Goal: Information Seeking & Learning: Check status

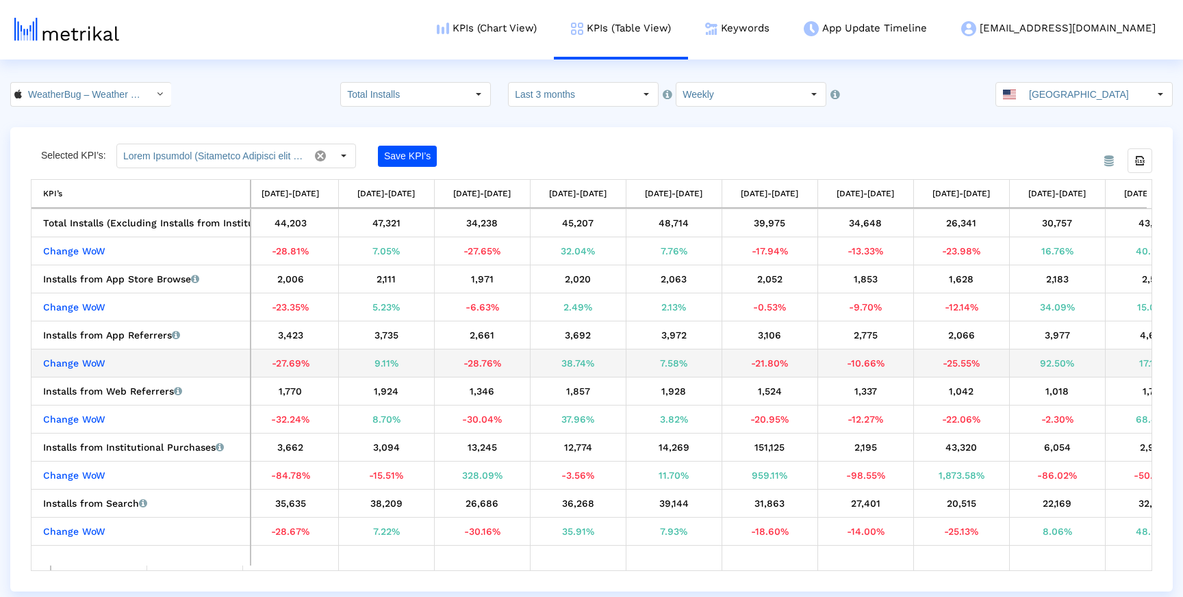
scroll to position [0, 350]
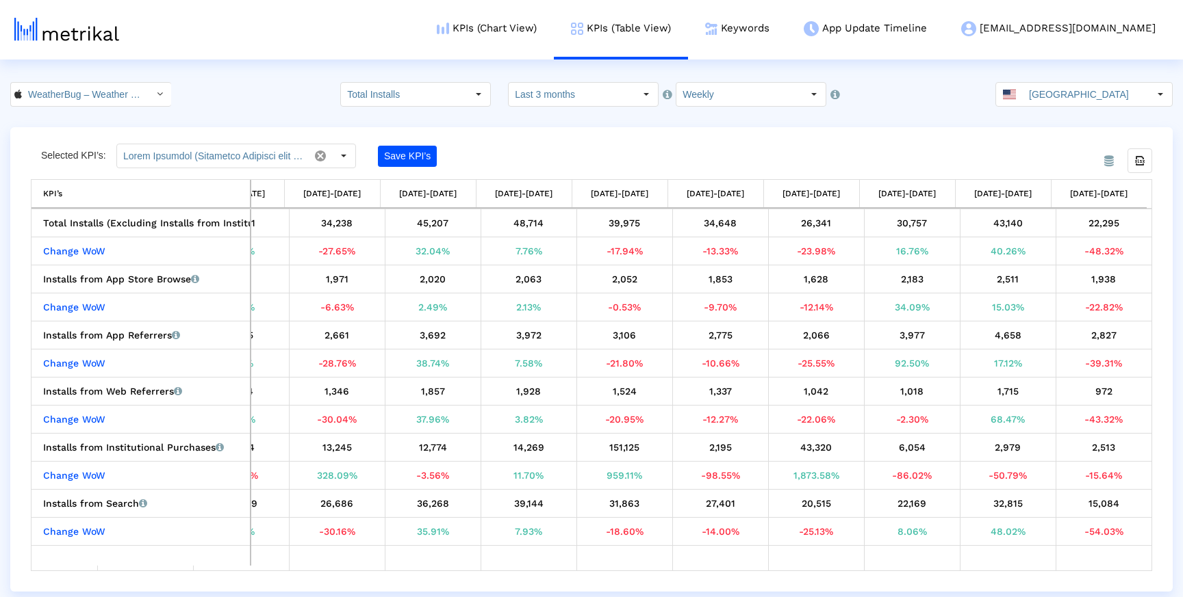
click at [1150, 240] on div "Total Installs (Excluding Installs from Institutional Purchases) Total installs…" at bounding box center [591, 389] width 1120 height 361
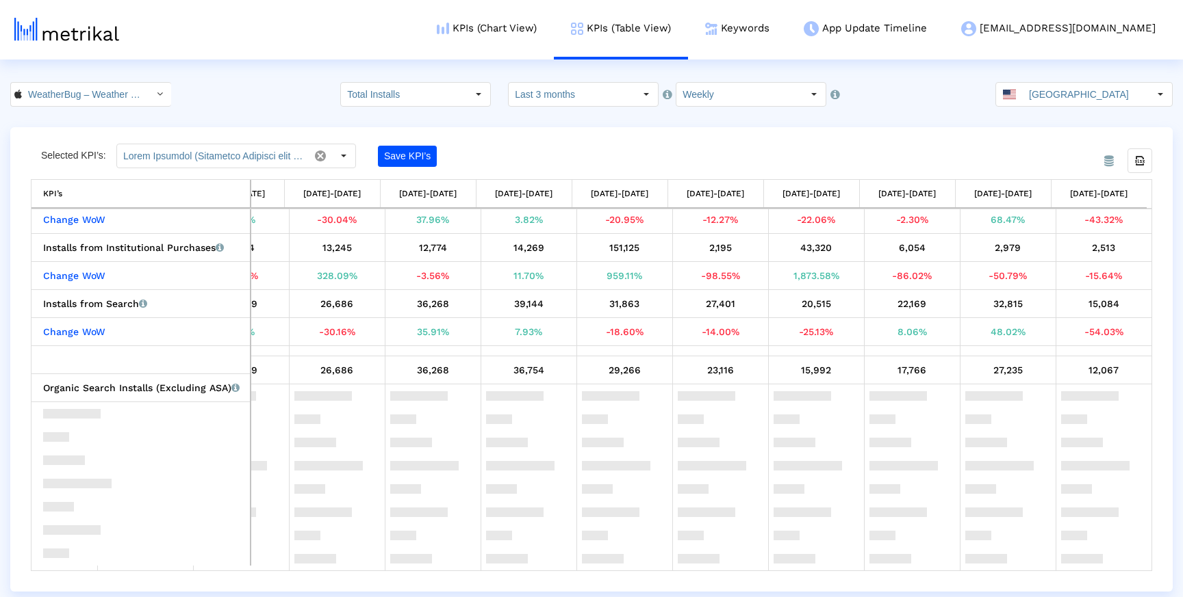
scroll to position [0, 0]
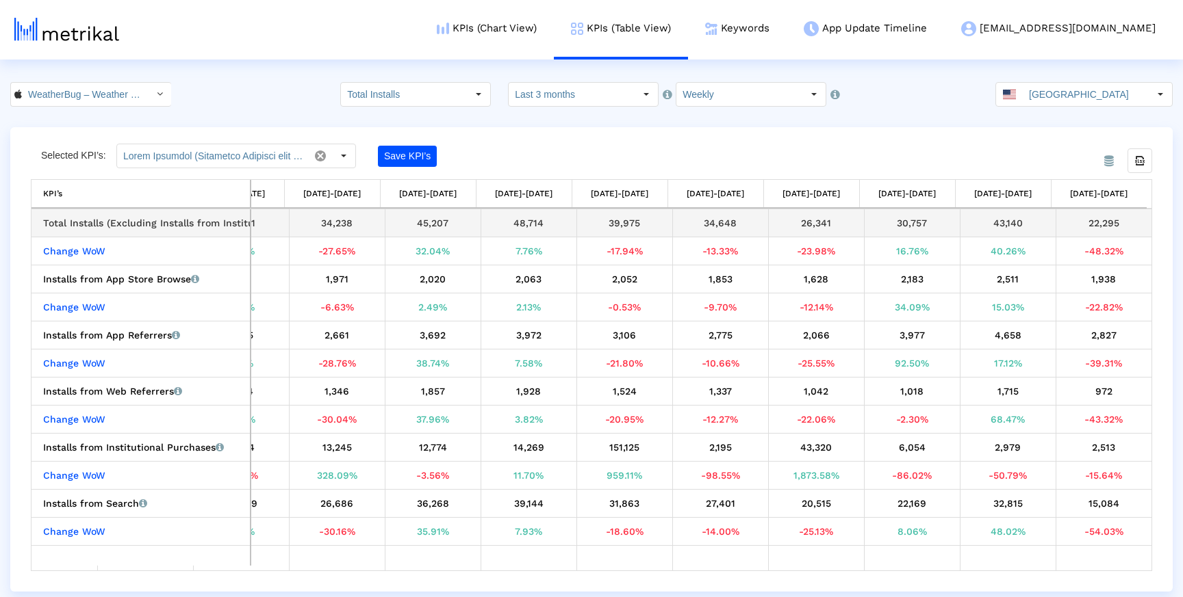
drag, startPoint x: 980, startPoint y: 220, endPoint x: 1131, endPoint y: 220, distance: 150.6
click at [1131, 220] on tr "Total Installs (Excluding Installs from Institutional Purchases) Total installs…" at bounding box center [419, 223] width 1465 height 28
click at [1117, 222] on div "22,295" at bounding box center [1104, 223] width 86 height 18
click at [84, 91] on input "WeatherBug – Weather Forecast < 281940292 >" at bounding box center [83, 94] width 123 height 23
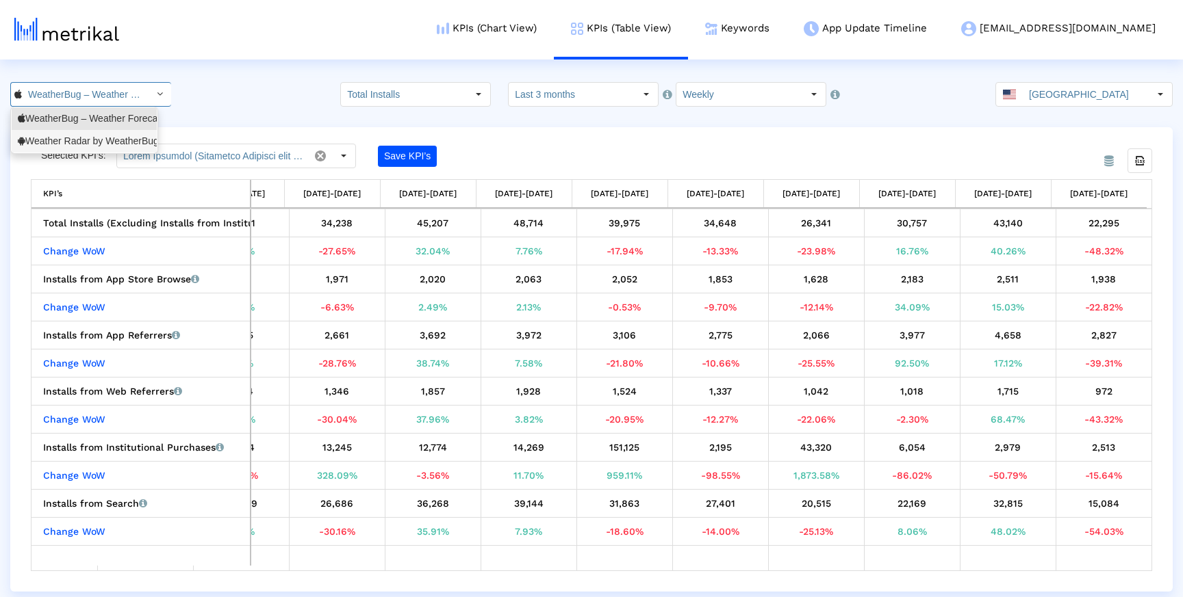
click at [74, 138] on div "Weather Radar by WeatherBug <[DOMAIN_NAME]>" at bounding box center [84, 141] width 133 height 13
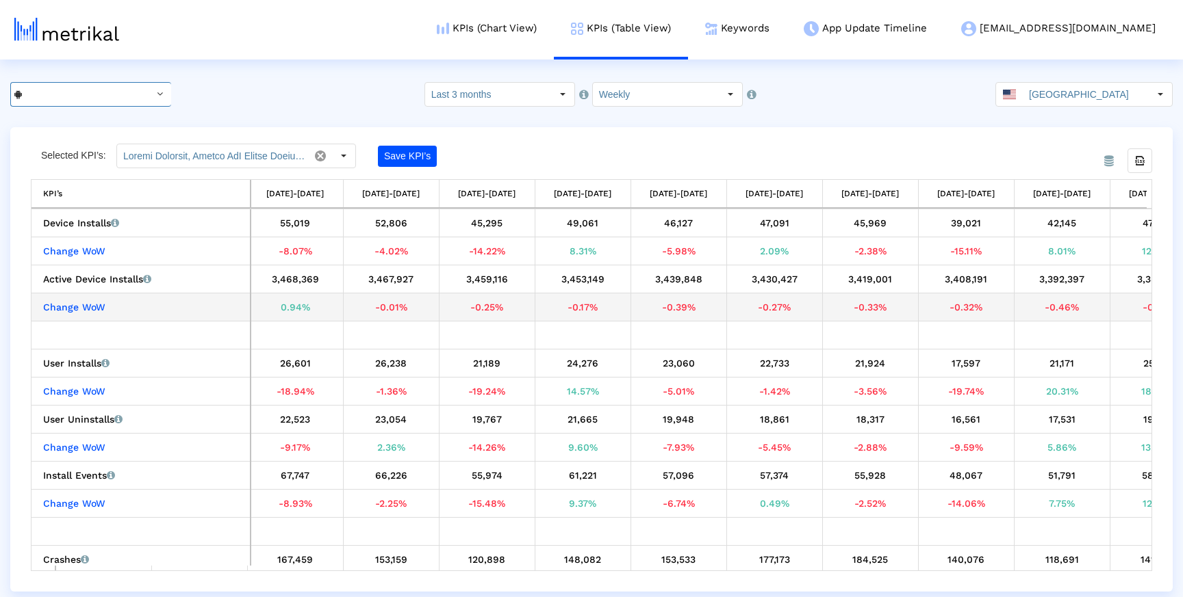
scroll to position [0, 350]
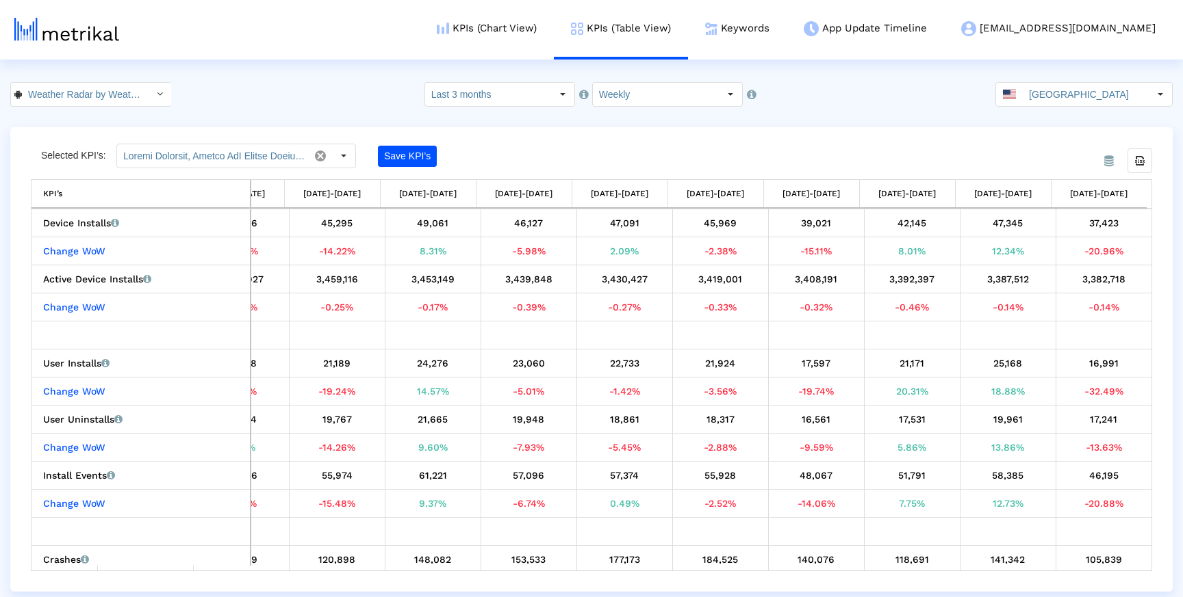
click at [949, 138] on div "From Database Selected KPI’s: Save KPI’s Export all data KPI’s KPI’s [DATE]-[DA…" at bounding box center [591, 359] width 1162 height 465
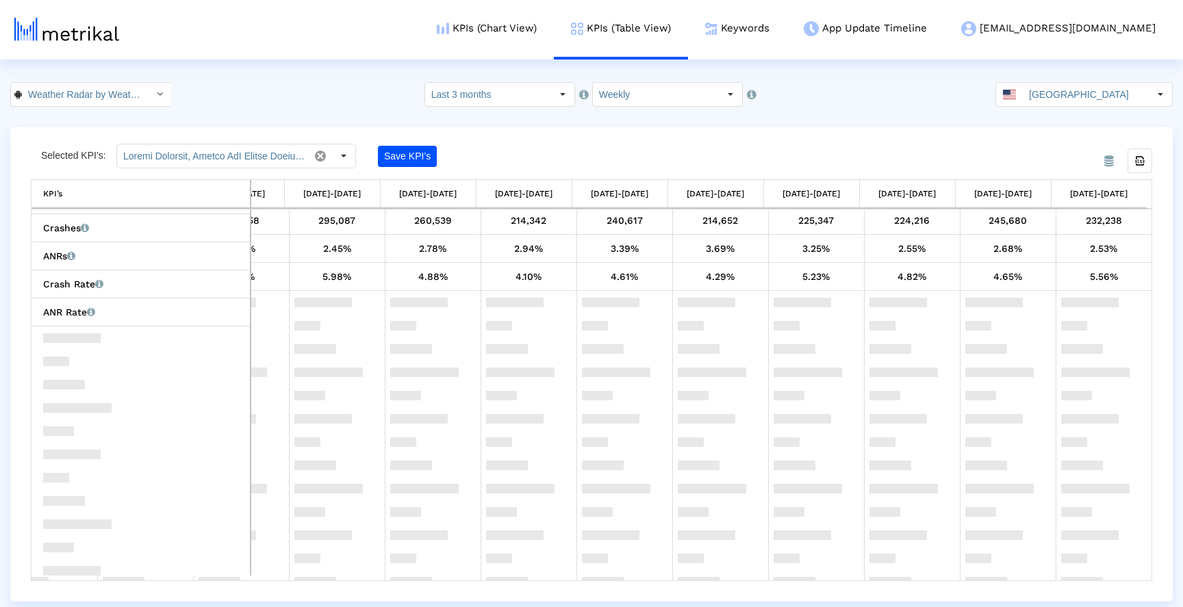
scroll to position [0, 0]
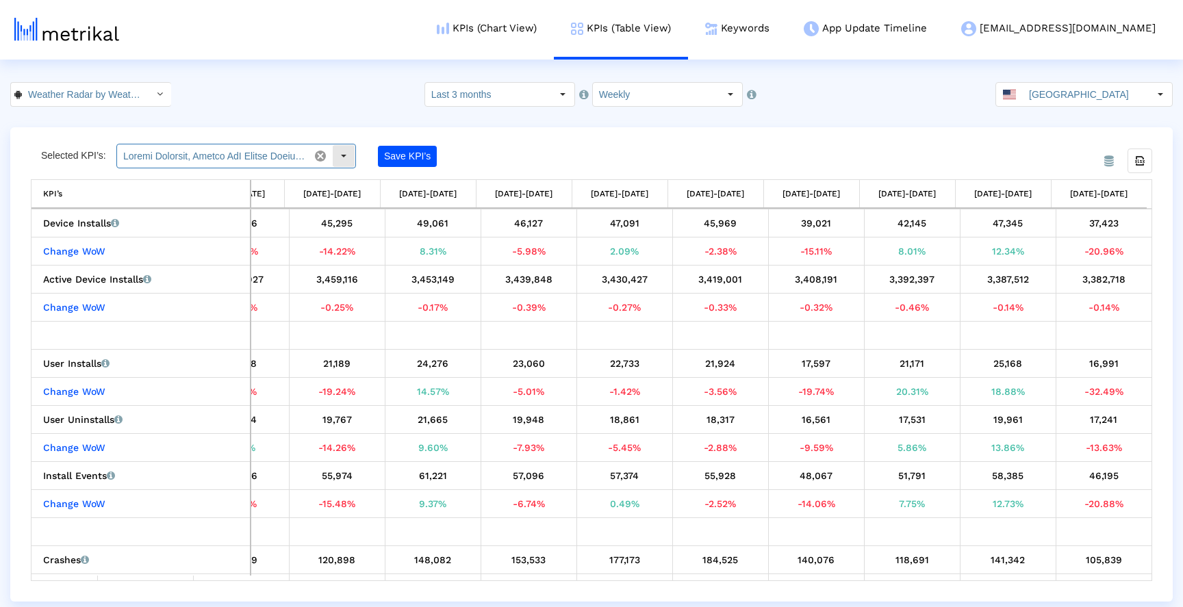
click at [182, 154] on input "text" at bounding box center [213, 155] width 192 height 23
click at [149, 84] on div "Select" at bounding box center [160, 94] width 22 height 22
click at [129, 115] on div "WeatherBug – Weather Forecast <281940292>" at bounding box center [84, 118] width 133 height 13
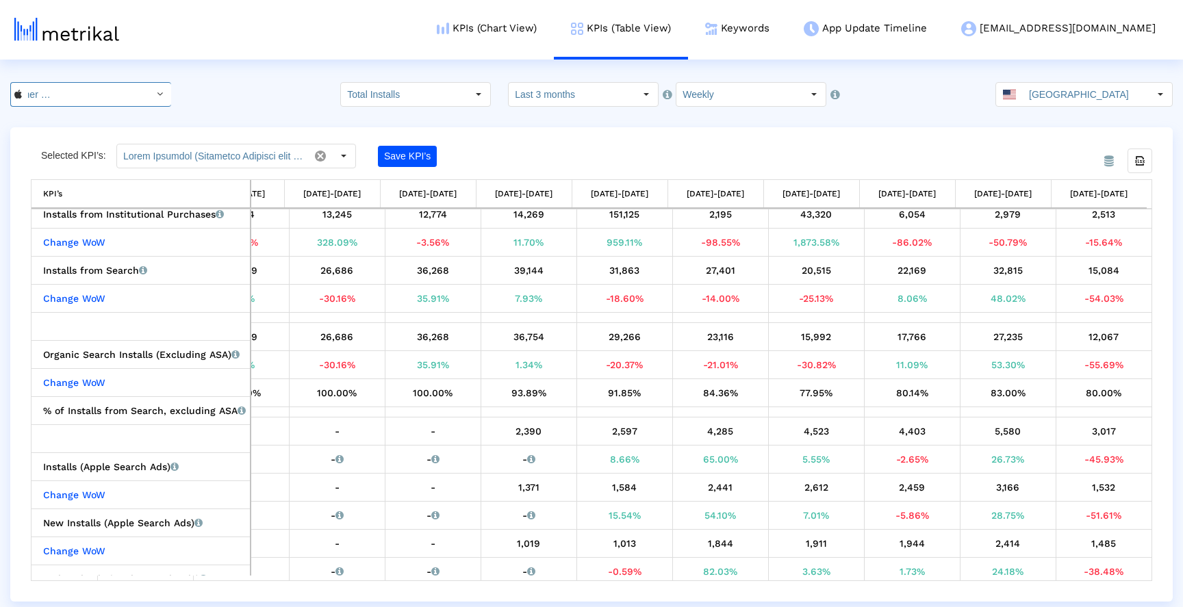
scroll to position [264, 0]
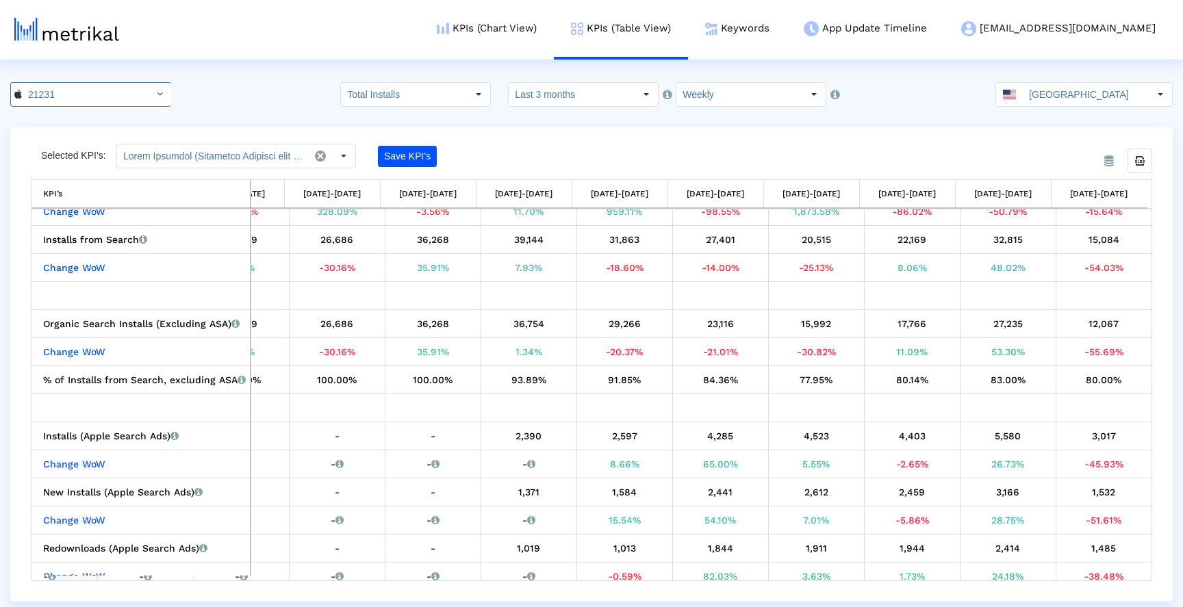
click at [1164, 300] on div "From Database Selected KPI’s: Save KPI’s Export all data KPI’s KPI’s [DATE]-[DA…" at bounding box center [591, 364] width 1162 height 474
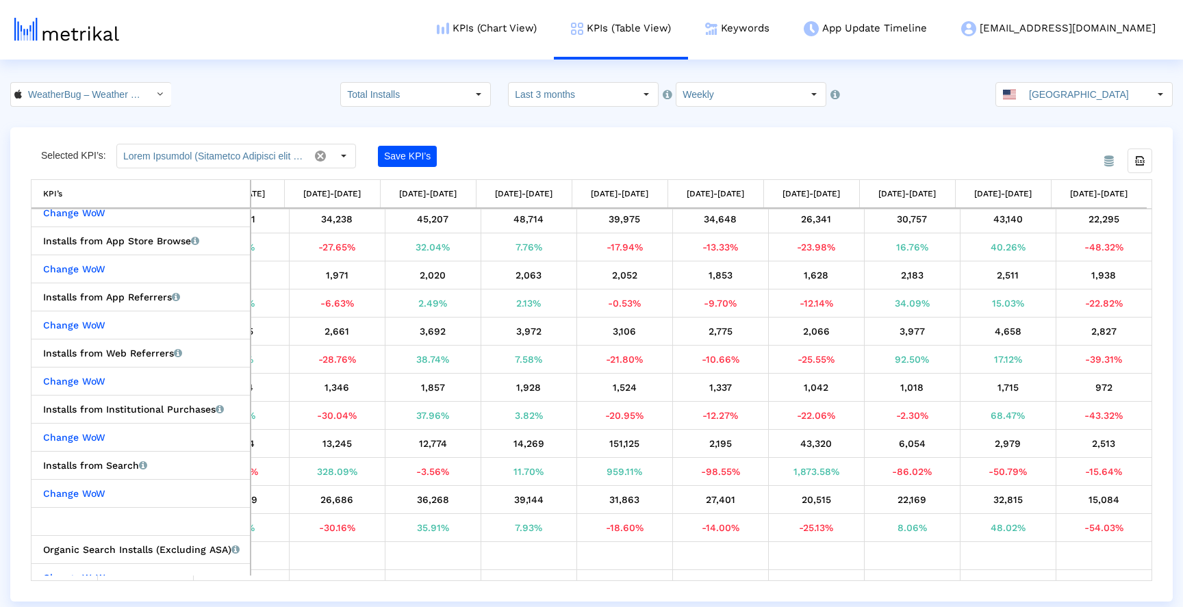
scroll to position [0, 0]
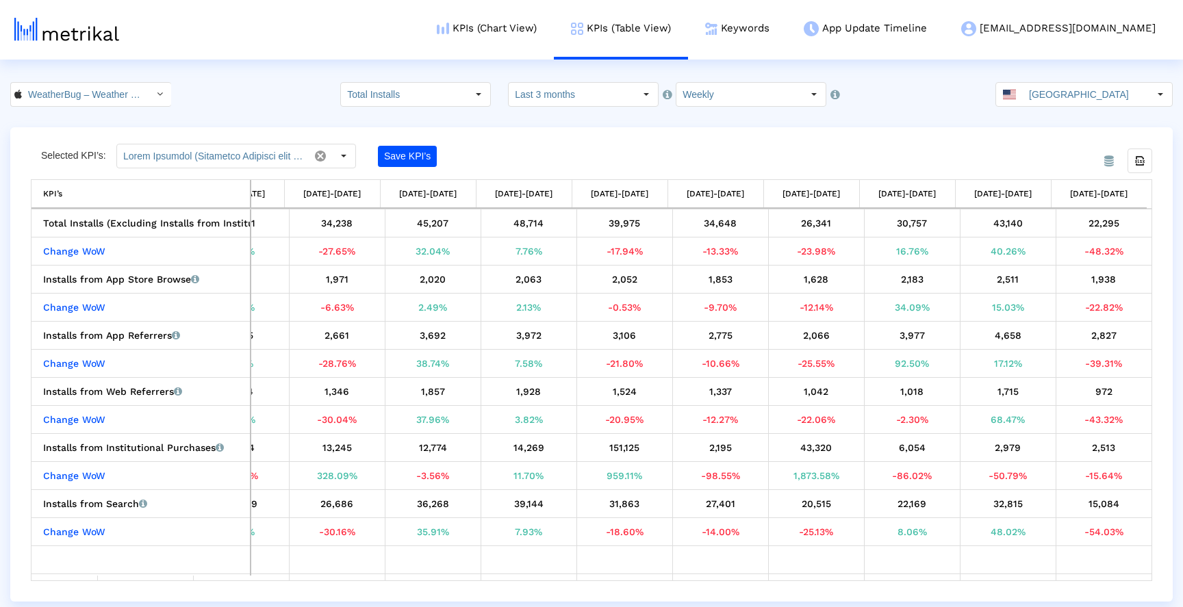
click at [856, 159] on div "Selected KPI’s: Save KPI’s" at bounding box center [451, 156] width 841 height 25
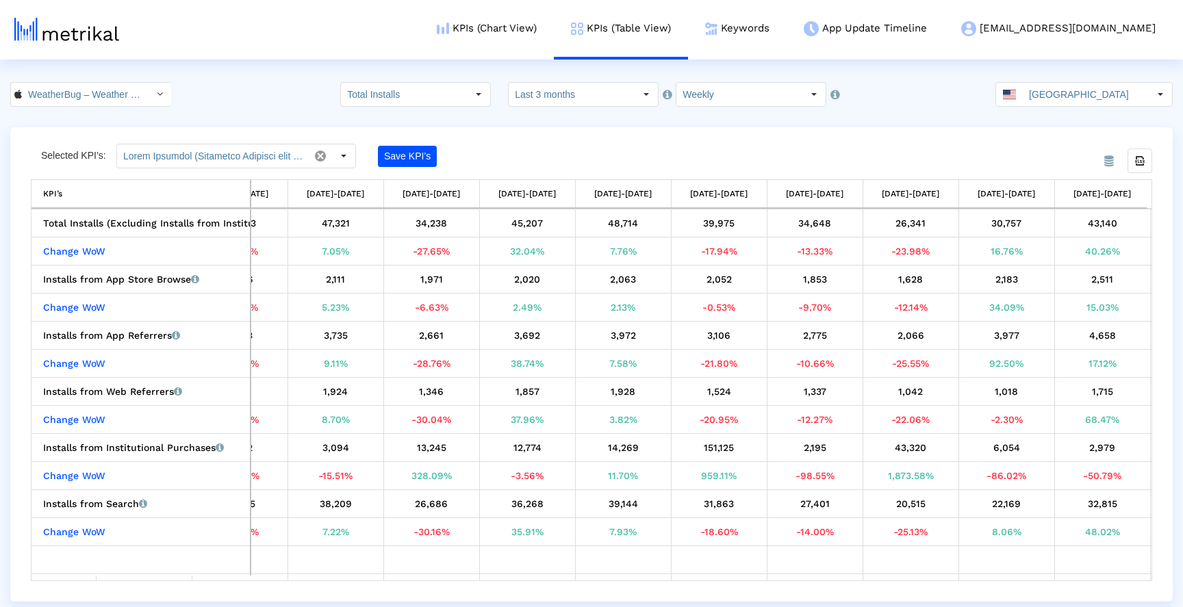
scroll to position [0, 227]
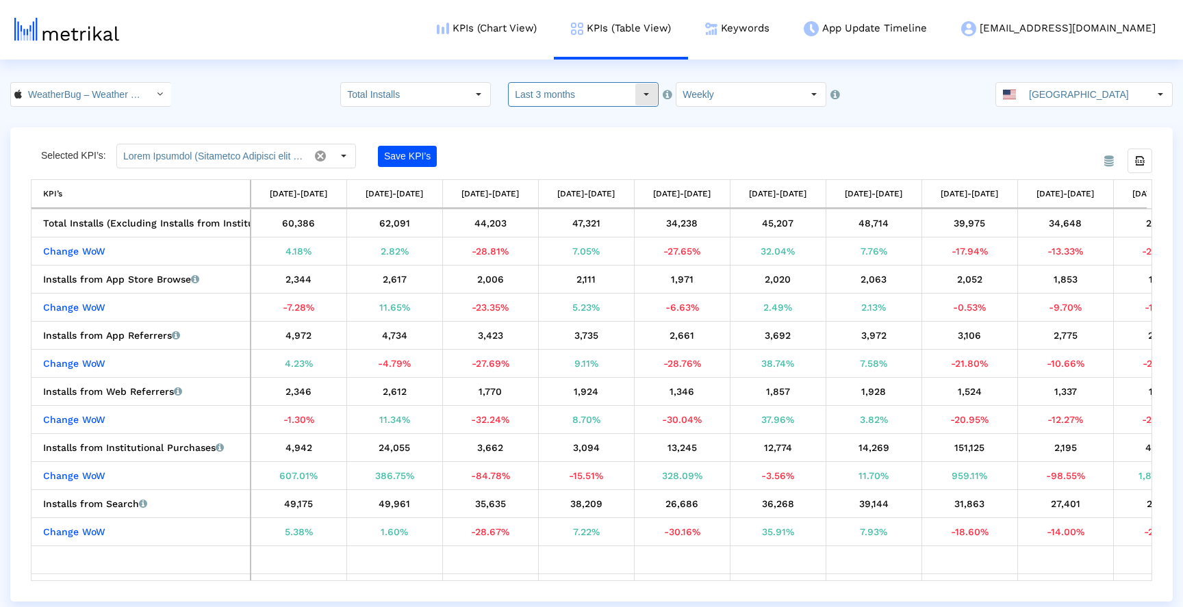
click at [636, 98] on div "Select" at bounding box center [646, 94] width 22 height 22
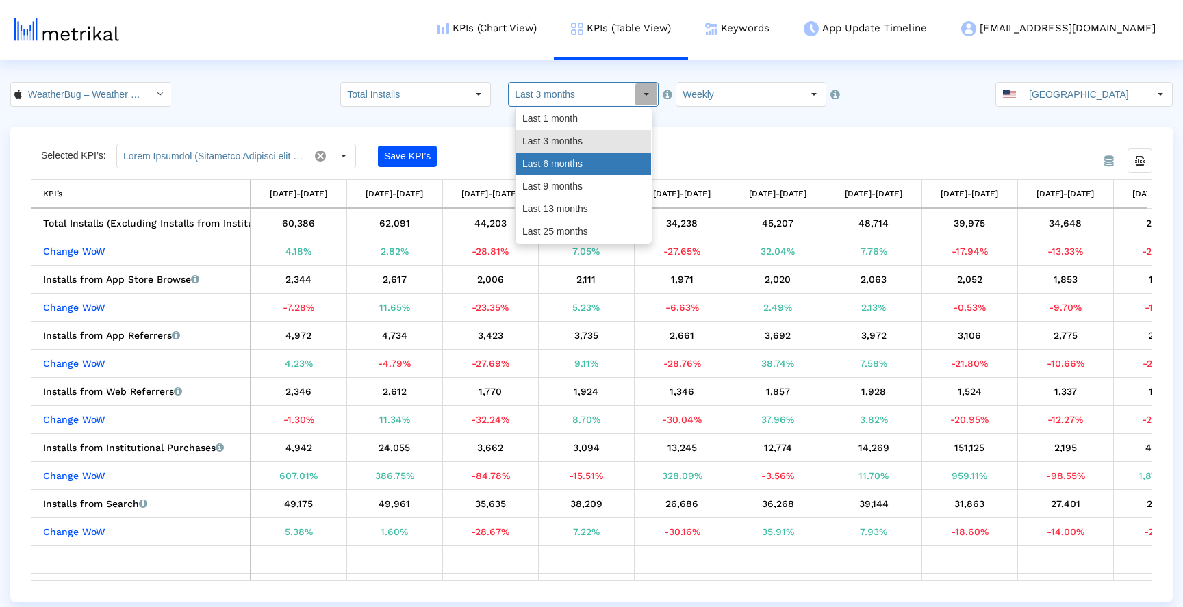
click at [604, 168] on div "Last 6 months" at bounding box center [583, 164] width 135 height 23
type input "Last 6 months"
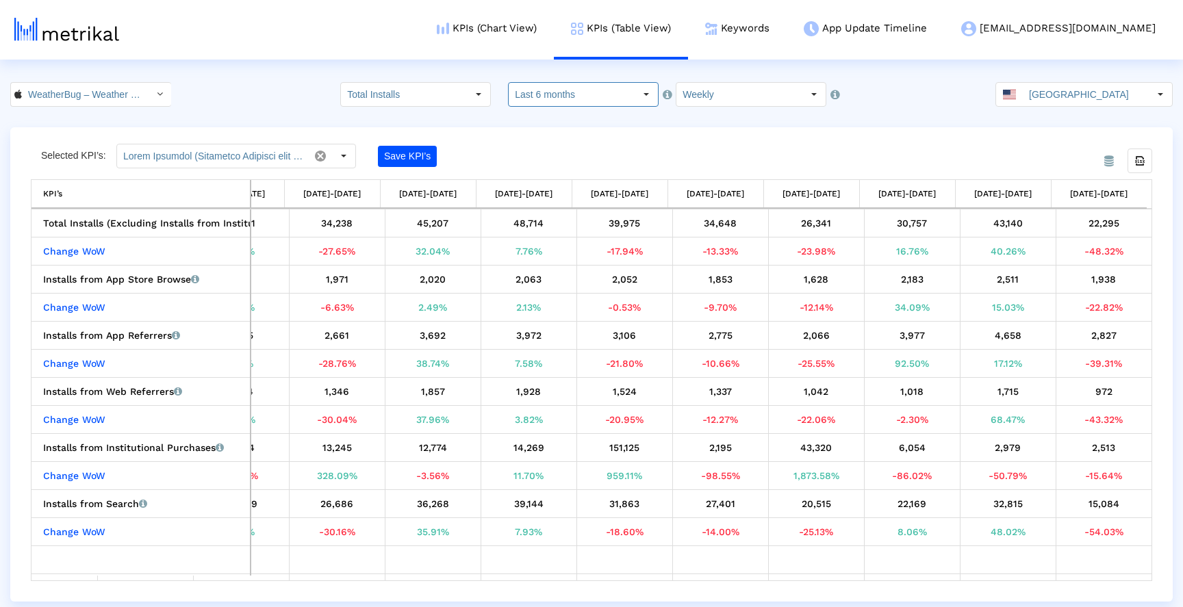
scroll to position [0, 181]
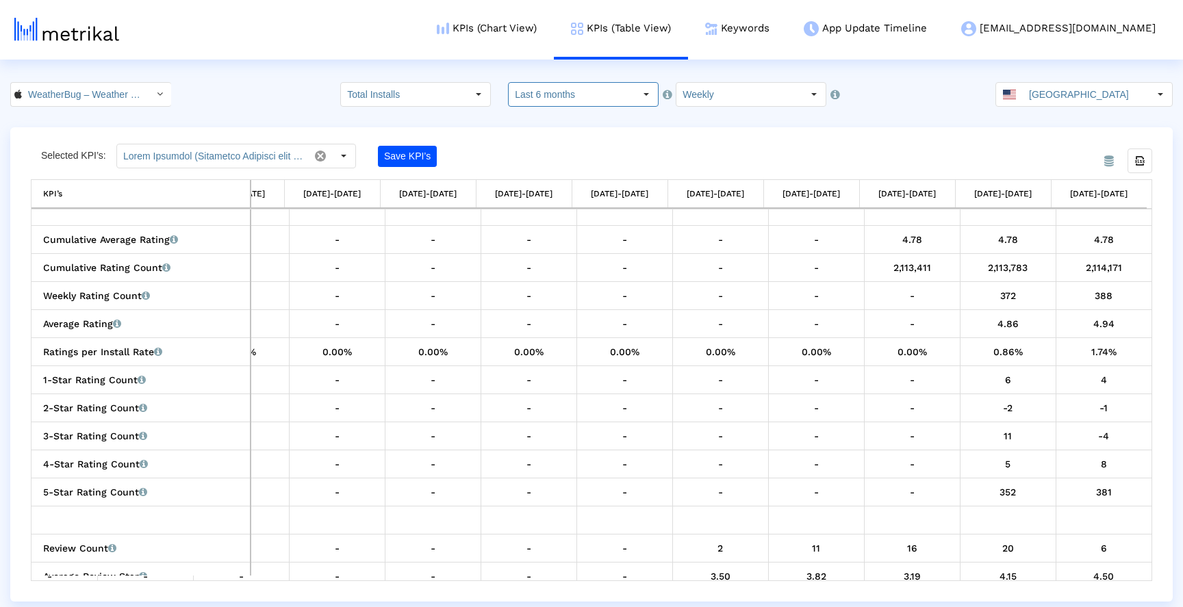
click at [1156, 343] on div "From Database Selected KPI’s: Save KPI’s Export all data KPI’s KPI’s [DATE]-[DA…" at bounding box center [591, 364] width 1162 height 474
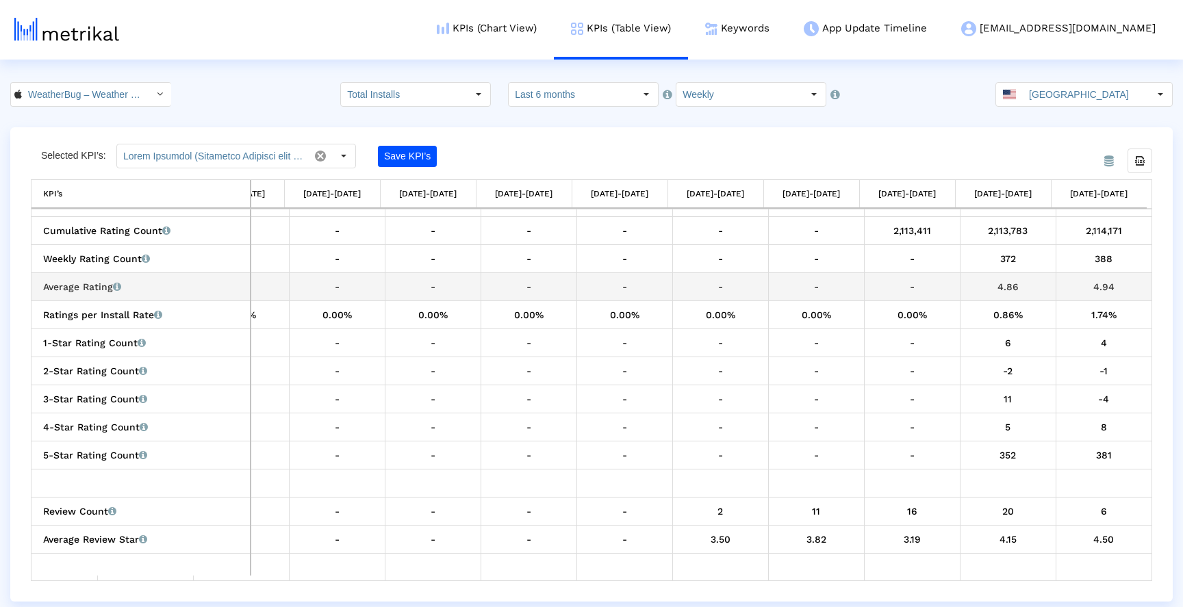
drag, startPoint x: 1084, startPoint y: 286, endPoint x: 1115, endPoint y: 284, distance: 30.9
click at [1115, 284] on div "4.94" at bounding box center [1104, 287] width 86 height 18
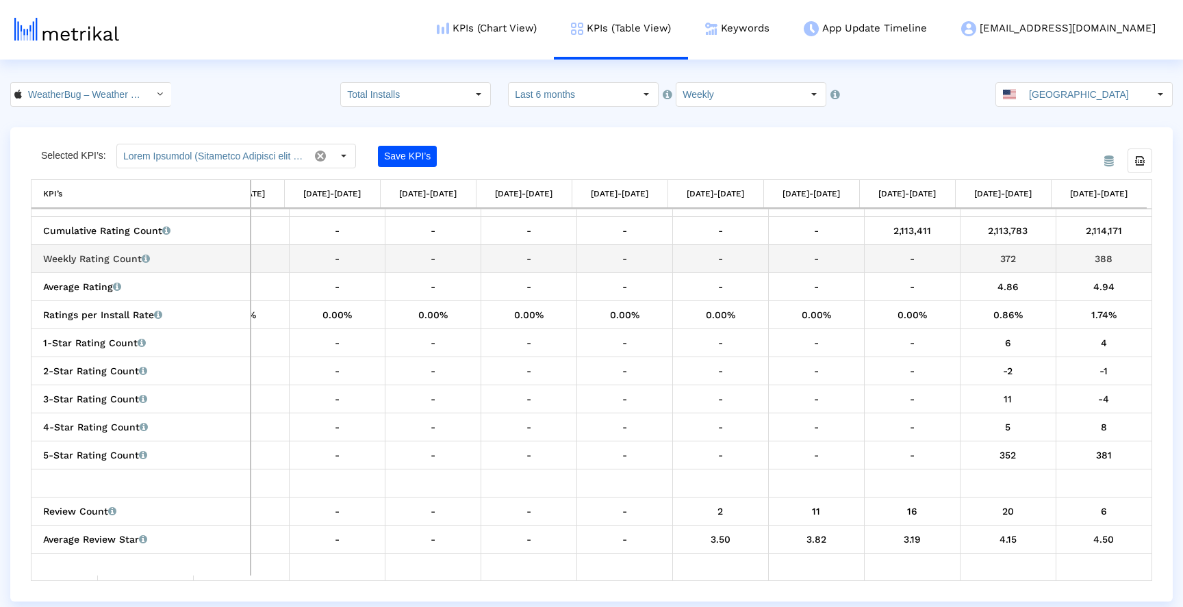
drag, startPoint x: 1088, startPoint y: 256, endPoint x: 1110, endPoint y: 255, distance: 22.6
click at [1109, 255] on div "388" at bounding box center [1104, 259] width 86 height 18
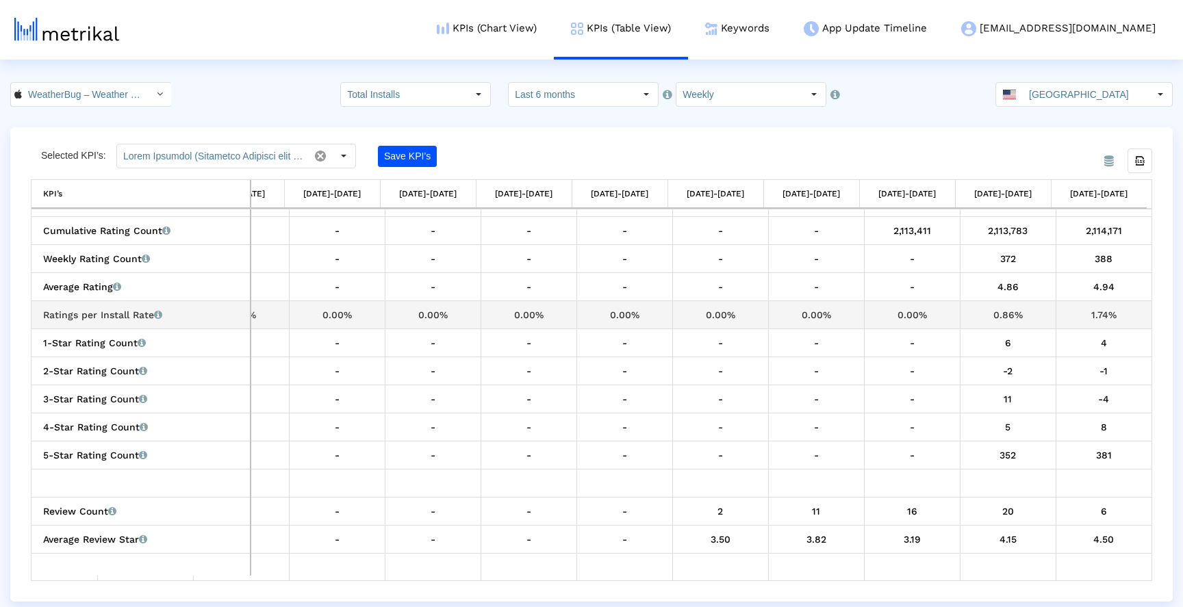
drag, startPoint x: 1087, startPoint y: 315, endPoint x: 1115, endPoint y: 313, distance: 28.1
click at [1115, 313] on div "1.74%" at bounding box center [1104, 315] width 86 height 18
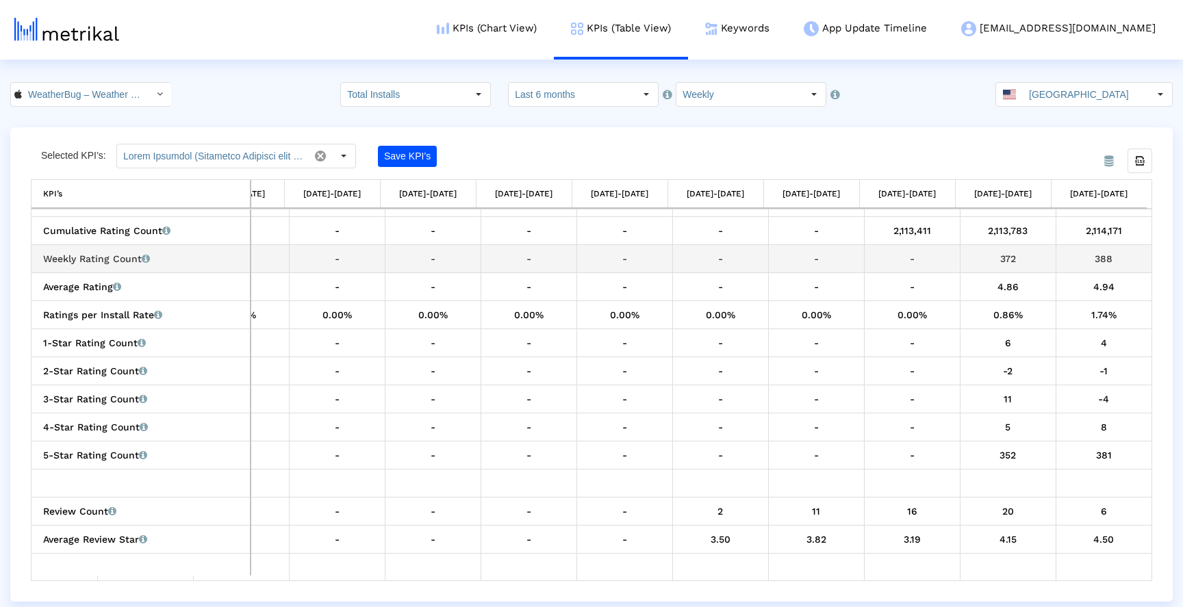
drag, startPoint x: 1088, startPoint y: 261, endPoint x: 1129, endPoint y: 260, distance: 41.1
click at [1129, 260] on div "388" at bounding box center [1104, 259] width 86 height 18
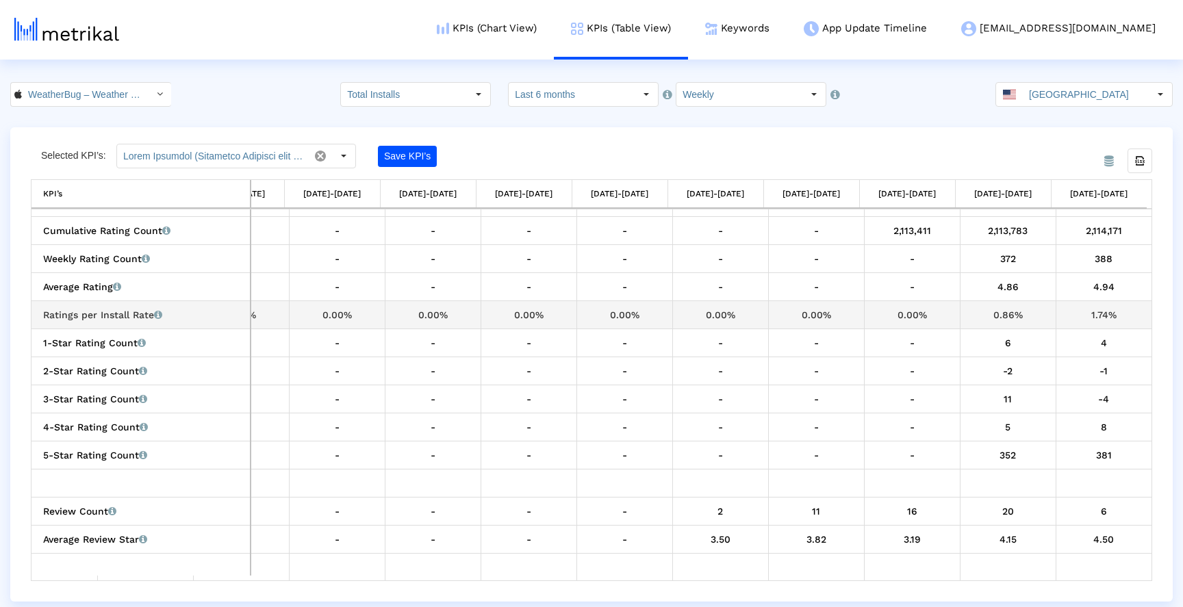
drag, startPoint x: 1083, startPoint y: 314, endPoint x: 1115, endPoint y: 315, distance: 31.5
click at [1115, 315] on div "1.74%" at bounding box center [1104, 315] width 86 height 18
click at [1119, 311] on div "1.74%" at bounding box center [1104, 315] width 86 height 18
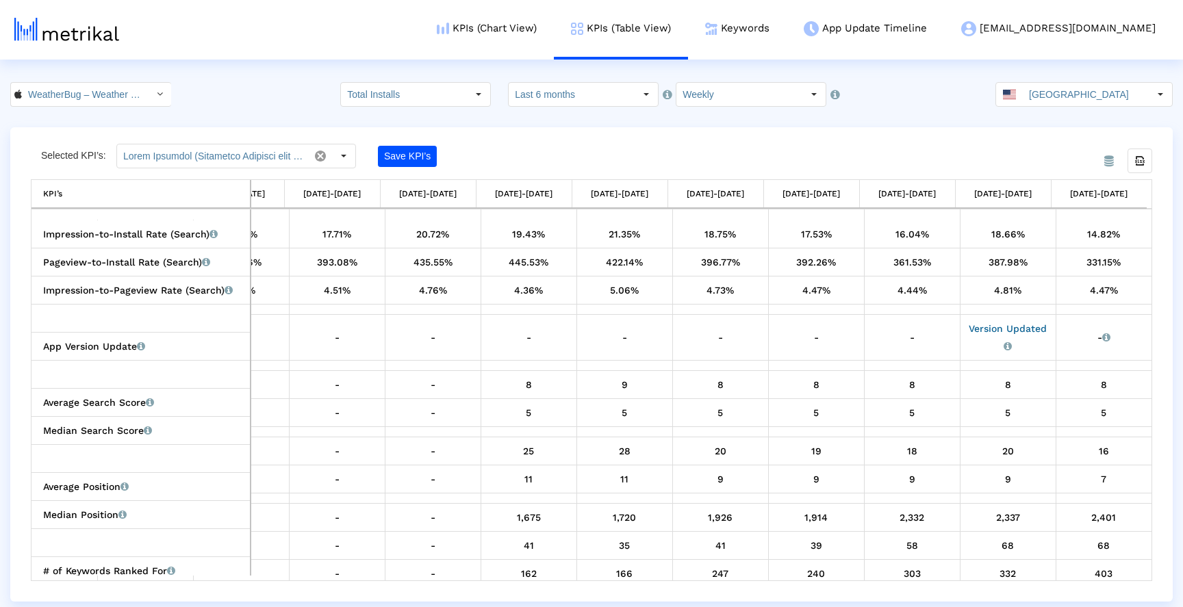
scroll to position [1408, 0]
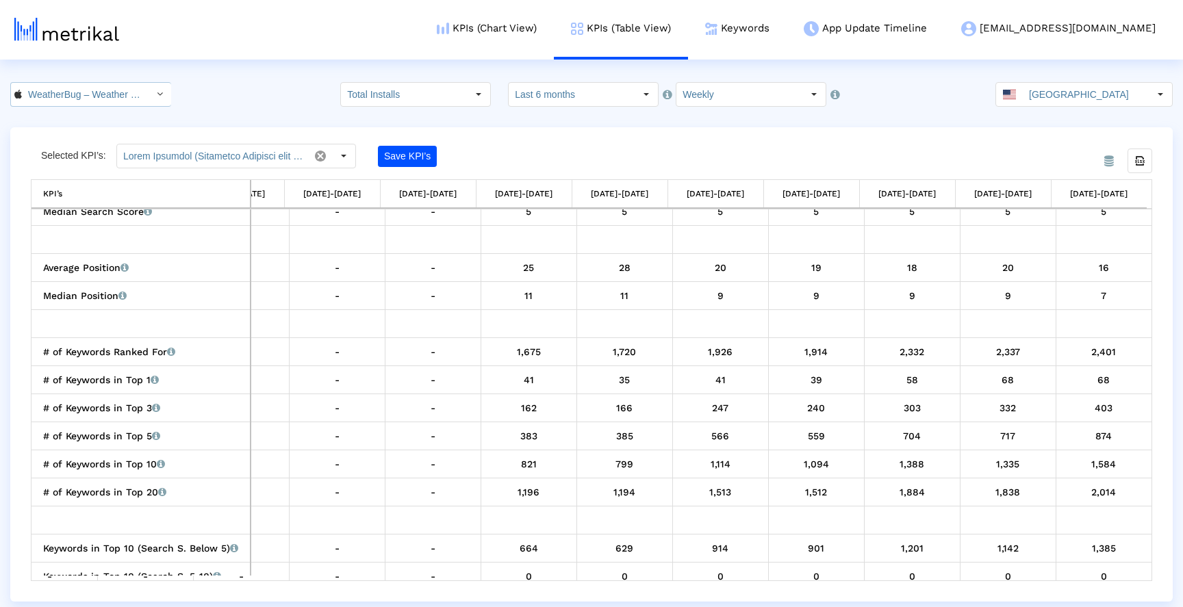
click at [42, 86] on input "WeatherBug – Weather Forecast < 281940292 >" at bounding box center [83, 94] width 123 height 23
click at [62, 130] on div "Weather Radar by WeatherBug <[DOMAIN_NAME]>" at bounding box center [84, 141] width 145 height 23
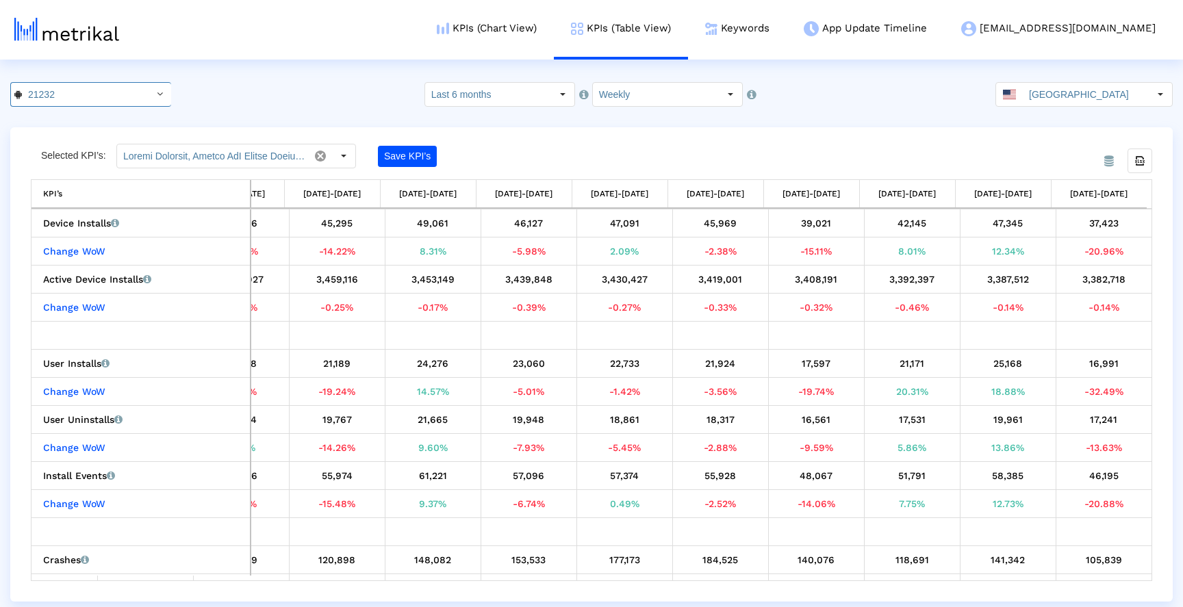
click at [1157, 244] on div "From Database Selected KPI’s: Save KPI’s Export all data KPI’s KPI’s [DATE]-[DA…" at bounding box center [591, 364] width 1162 height 474
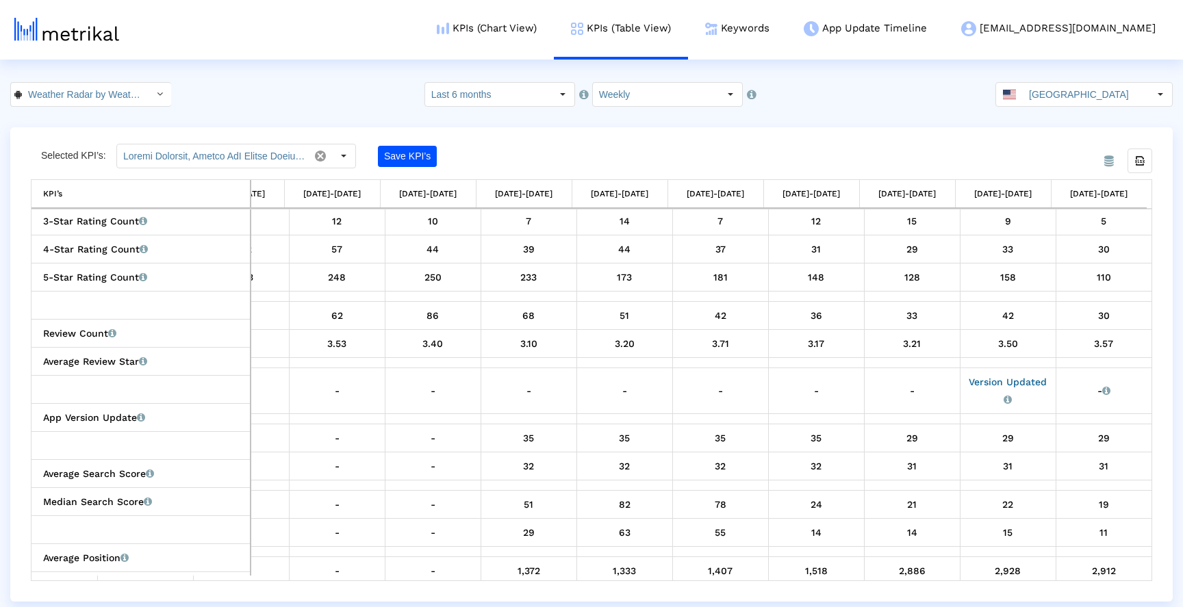
scroll to position [695, 0]
